Goal: Task Accomplishment & Management: Use online tool/utility

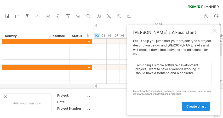
type textarea "I am doing a simple software development project. I want to have a website work…"
click at [198, 104] on link "create chart" at bounding box center [196, 106] width 28 height 9
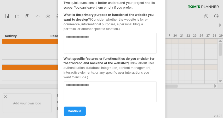
click at [136, 46] on textarea at bounding box center [110, 43] width 93 height 21
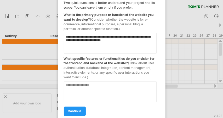
type textarea "**********"
click at [126, 88] on textarea at bounding box center [110, 92] width 93 height 21
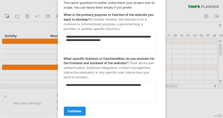
type textarea "**********"
click at [82, 110] on span "continue" at bounding box center [75, 112] width 14 height 4
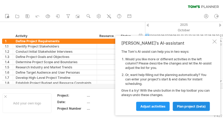
click at [187, 103] on link "plan project (beta)" at bounding box center [191, 106] width 37 height 9
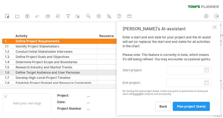
click at [207, 72] on input "start project:" at bounding box center [188, 70] width 45 height 8
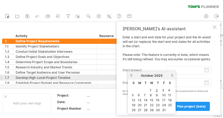
click at [171, 77] on div "previous next [DATE]" at bounding box center [152, 75] width 48 height 8
click at [168, 76] on div "[DATE]" at bounding box center [152, 76] width 38 height 4
click at [172, 75] on link "next" at bounding box center [172, 75] width 4 height 4
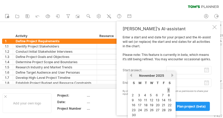
click at [169, 89] on link "1" at bounding box center [168, 90] width 3 height 5
type input "********"
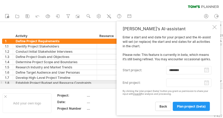
click at [206, 83] on body "progress(100%) Trying to reach [DOMAIN_NAME] Connected again... 0% clear filter…" at bounding box center [111, 59] width 223 height 119
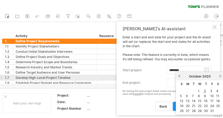
click at [220, 76] on link "next" at bounding box center [220, 76] width 4 height 4
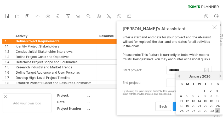
click at [217, 110] on link "31" at bounding box center [217, 110] width 5 height 5
type input "********"
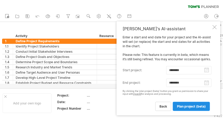
click at [183, 104] on link "plan project (beta)" at bounding box center [191, 106] width 37 height 9
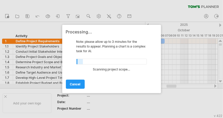
click at [128, 39] on div "Processing... Note: please allow up to 3 minutes for the results to appear. Pla…" at bounding box center [111, 59] width 91 height 59
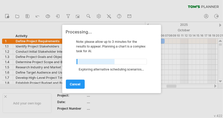
click at [123, 46] on div "Note: please allow up to 3 minutes for the results to appear. Planning a chart …" at bounding box center [111, 46] width 91 height 14
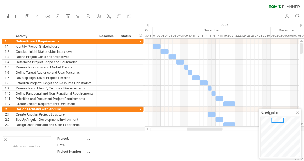
drag, startPoint x: 192, startPoint y: 130, endPoint x: 199, endPoint y: 130, distance: 7.3
click at [199, 118] on div at bounding box center [205, 129] width 36 height 3
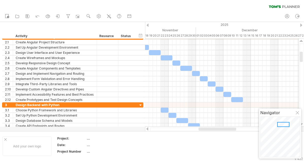
drag, startPoint x: 191, startPoint y: 130, endPoint x: 208, endPoint y: 127, distance: 17.5
click at [208, 118] on div at bounding box center [222, 128] width 154 height 5
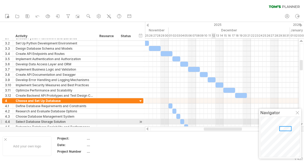
drag, startPoint x: 209, startPoint y: 130, endPoint x: 215, endPoint y: 122, distance: 10.0
click at [215, 118] on div "Trying to reach [DOMAIN_NAME] Connected again... 0% clear filter new 1" at bounding box center [152, 80] width 304 height 161
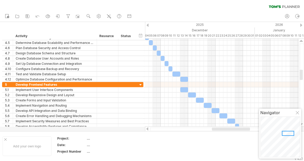
drag, startPoint x: 219, startPoint y: 130, endPoint x: 225, endPoint y: 129, distance: 5.5
click at [223, 118] on div at bounding box center [231, 129] width 38 height 3
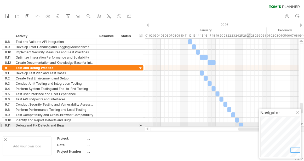
drag, startPoint x: 225, startPoint y: 130, endPoint x: 251, endPoint y: 126, distance: 26.4
click at [223, 118] on div "Trying to reach [DOMAIN_NAME] Connected again... 0% clear filter new 1" at bounding box center [152, 80] width 304 height 161
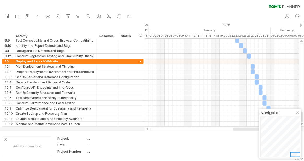
click at [223, 118] on div at bounding box center [251, 129] width 36 height 3
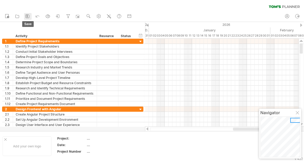
click at [28, 15] on icon at bounding box center [27, 16] width 5 height 5
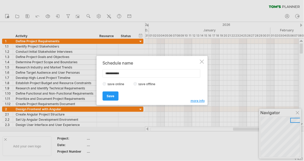
click at [139, 83] on label "save offline" at bounding box center [148, 84] width 23 height 4
click at [112, 96] on span "Save" at bounding box center [111, 96] width 8 height 4
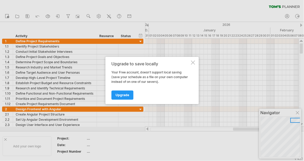
click at [193, 60] on div "Upgrade to save locally Your Free account, doesn't support local saving (save y…" at bounding box center [151, 80] width 93 height 47
click at [193, 61] on div at bounding box center [193, 63] width 4 height 4
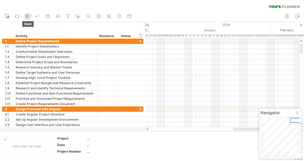
click at [29, 17] on icon at bounding box center [27, 16] width 5 height 5
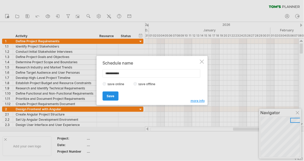
click at [113, 94] on span "Save" at bounding box center [111, 96] width 8 height 4
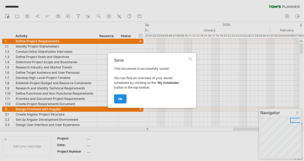
click at [121, 101] on link "ok" at bounding box center [120, 98] width 13 height 9
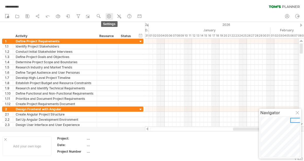
click at [113, 17] on link "settings" at bounding box center [110, 16] width 8 height 7
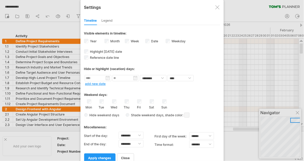
select select "*"
select select "**"
click at [220, 8] on div "**********" at bounding box center [151, 83] width 143 height 167
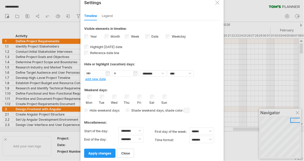
click at [218, 4] on div at bounding box center [217, 3] width 4 height 4
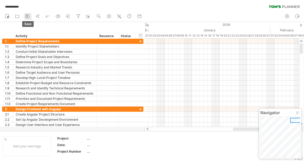
click at [26, 16] on icon at bounding box center [27, 16] width 3 height 3
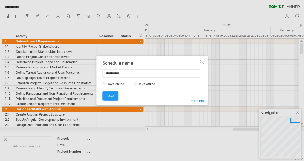
click at [194, 102] on span "more info" at bounding box center [198, 101] width 14 height 4
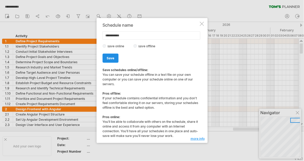
click at [107, 58] on span "Save" at bounding box center [111, 58] width 8 height 4
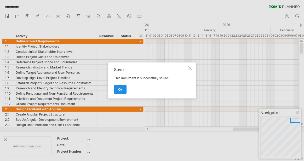
click at [120, 88] on span "ok" at bounding box center [120, 90] width 4 height 4
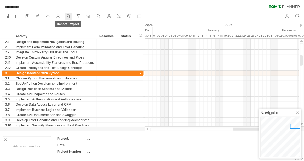
click at [69, 17] on icon at bounding box center [68, 16] width 5 height 5
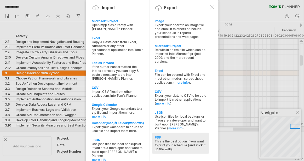
click at [169, 118] on div "PDF" at bounding box center [181, 137] width 52 height 4
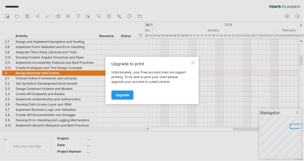
click at [196, 62] on div "Upgrade to print Unfortunately, your Free account does not support printing. To…" at bounding box center [151, 80] width 93 height 47
click at [194, 62] on div at bounding box center [193, 63] width 4 height 4
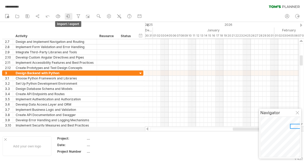
click at [70, 16] on icon at bounding box center [68, 16] width 2 height 3
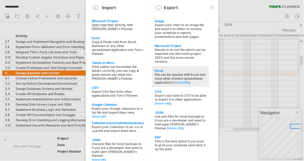
click at [165, 69] on div "Excel" at bounding box center [181, 71] width 52 height 4
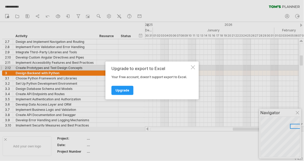
click at [193, 67] on div at bounding box center [193, 67] width 4 height 4
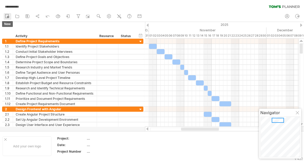
click at [8, 17] on icon at bounding box center [8, 16] width 1 height 1
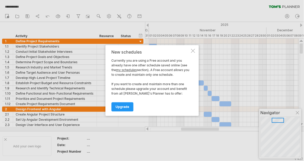
click at [191, 52] on div at bounding box center [193, 51] width 4 height 4
